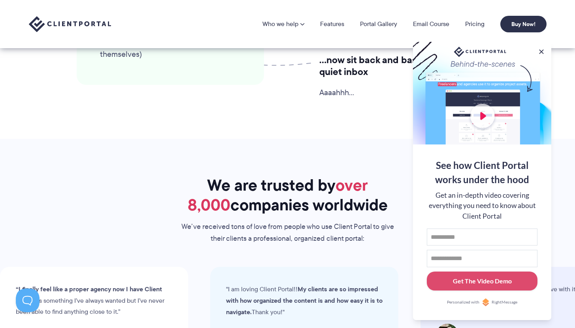
scroll to position [2298, 0]
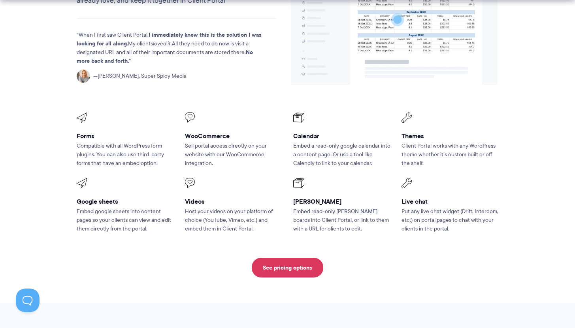
scroll to position [1077, 0]
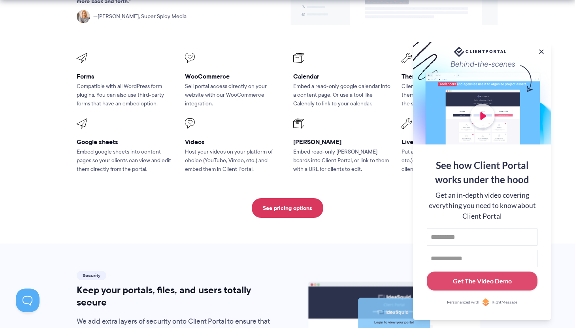
click at [541, 49] on button at bounding box center [541, 52] width 8 height 8
click at [541, 49] on section "Compatibility Compatible with the tools you already use, from spreadsheets vide…" at bounding box center [287, 41] width 575 height 405
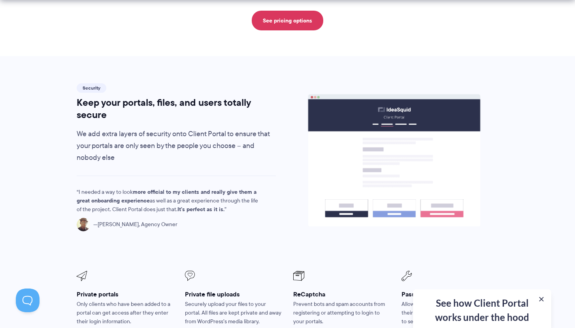
scroll to position [1307, 0]
